Goal: Transaction & Acquisition: Purchase product/service

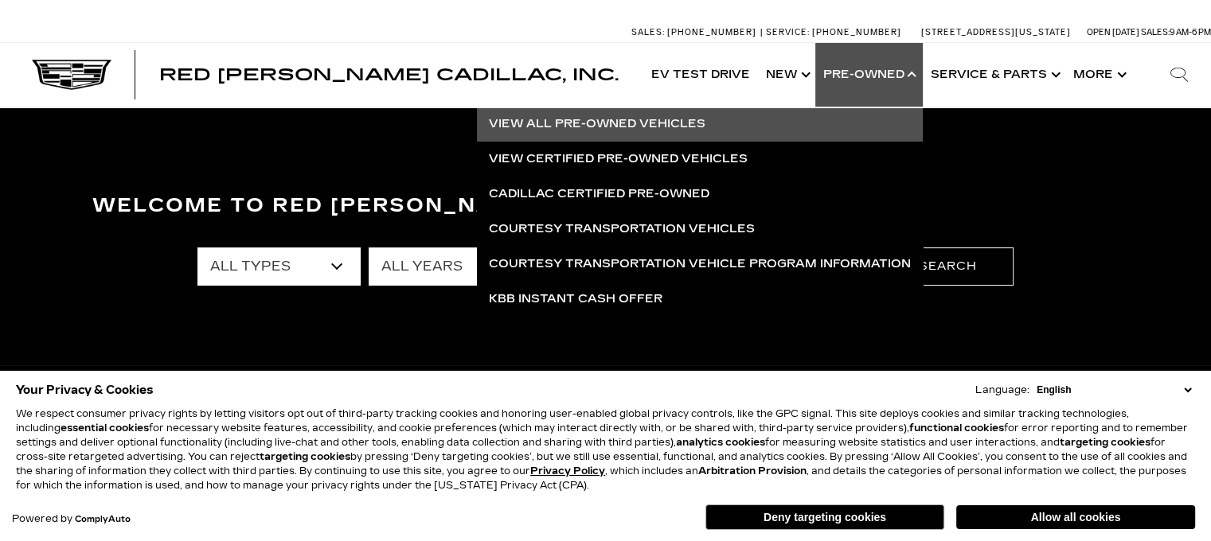
click at [641, 127] on link "View All Pre-Owned Vehicles" at bounding box center [700, 124] width 446 height 35
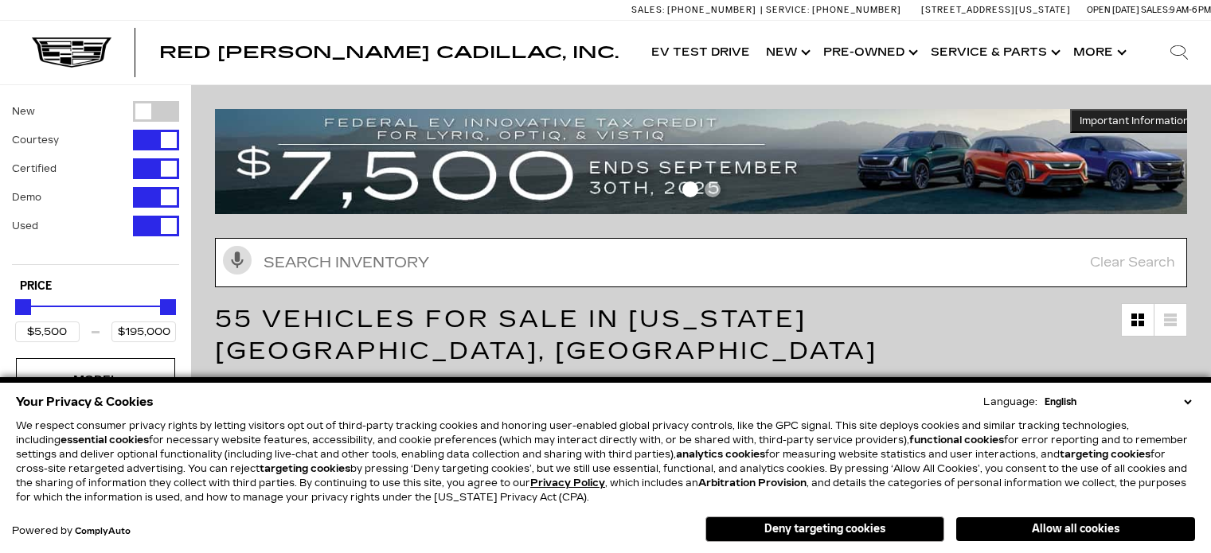
click at [514, 260] on input "text" at bounding box center [701, 262] width 972 height 49
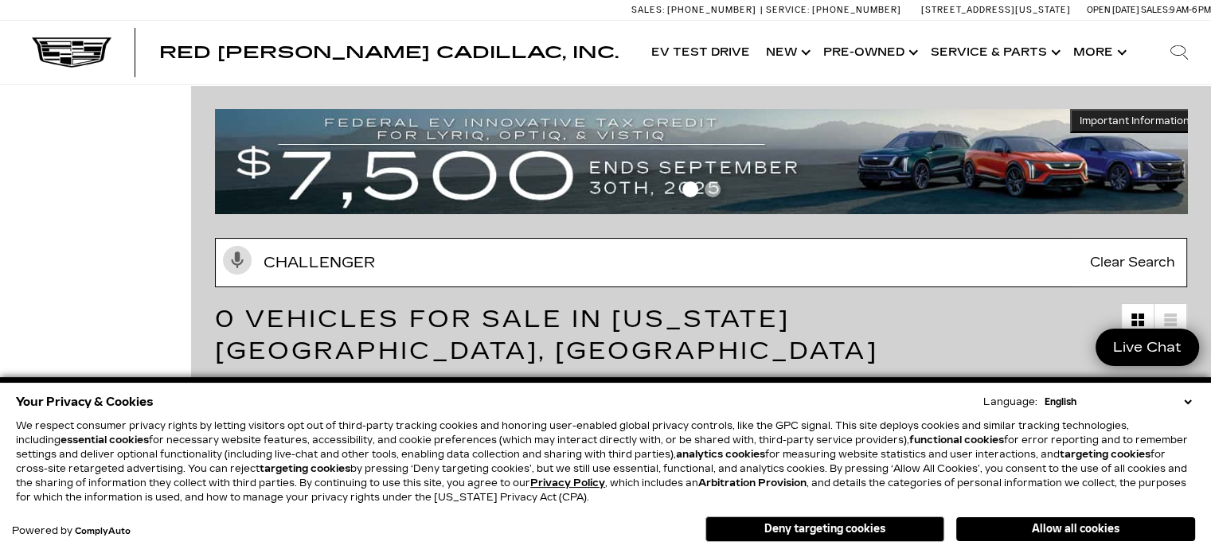
type input "challenger"
